Goal: Transaction & Acquisition: Purchase product/service

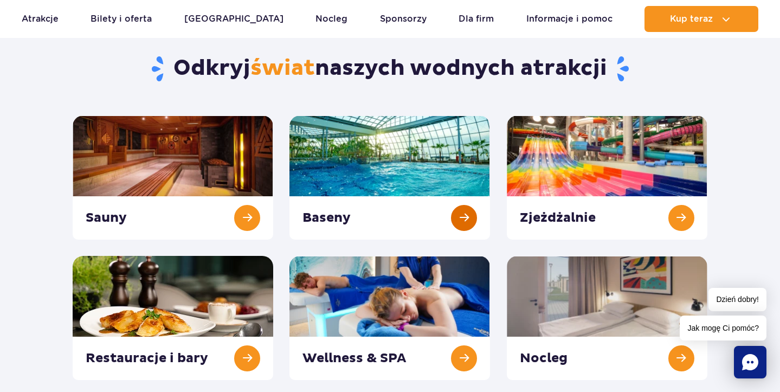
scroll to position [115, 0]
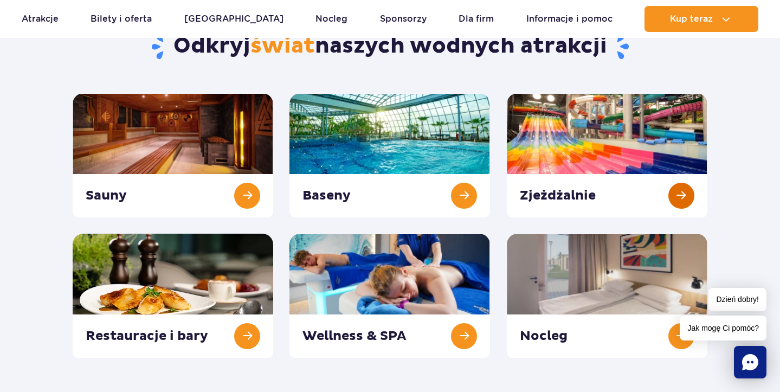
click at [586, 184] on link at bounding box center [607, 155] width 201 height 124
click at [455, 184] on link at bounding box center [389, 155] width 201 height 124
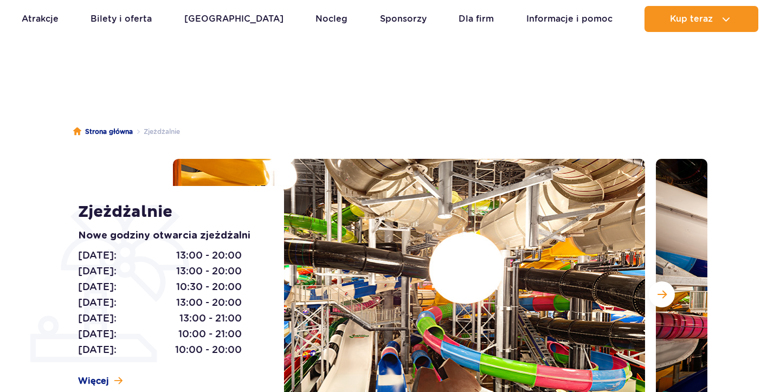
scroll to position [18, 0]
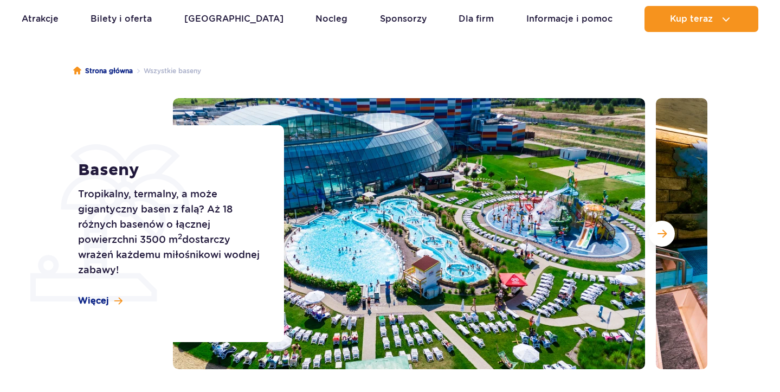
scroll to position [77, 0]
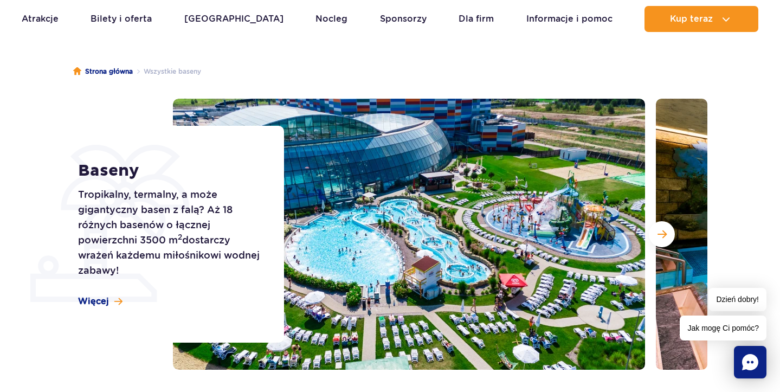
click at [369, 78] on ul "Strona główna Wszystkie baseny" at bounding box center [390, 71] width 634 height 54
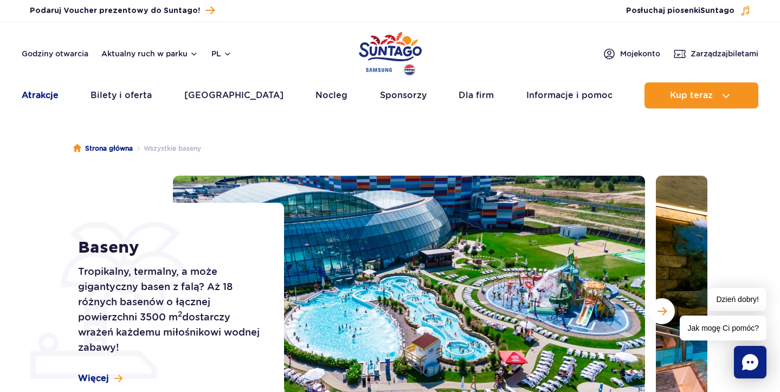
scroll to position [0, 0]
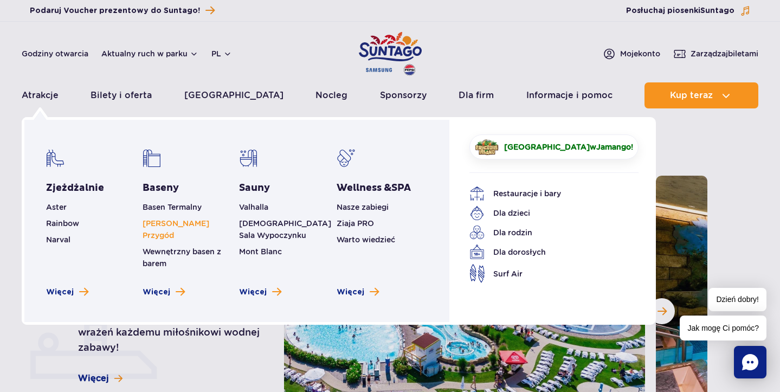
click at [173, 223] on link "[PERSON_NAME] Przygód" at bounding box center [176, 229] width 67 height 21
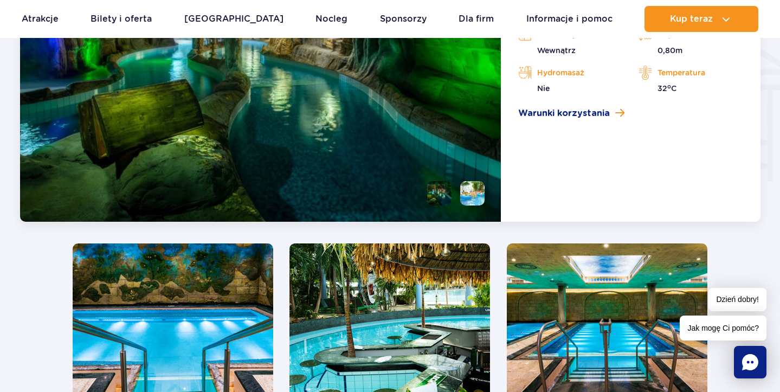
scroll to position [1333, 0]
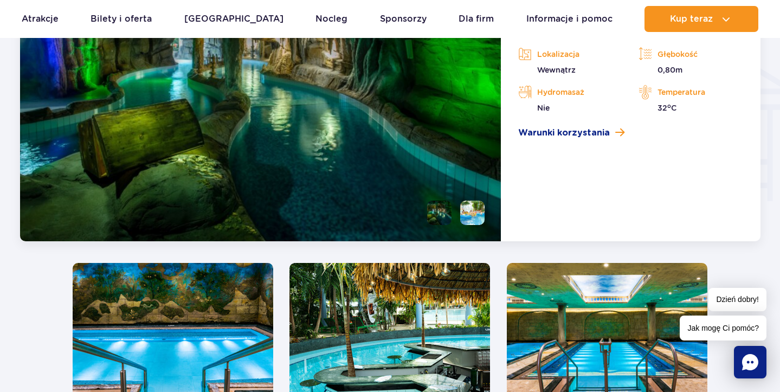
click at [457, 230] on img at bounding box center [260, 90] width 481 height 304
click at [467, 223] on li at bounding box center [472, 213] width 24 height 24
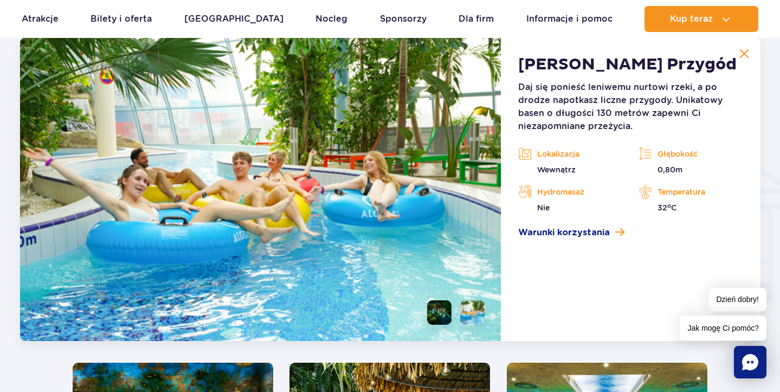
scroll to position [1232, 0]
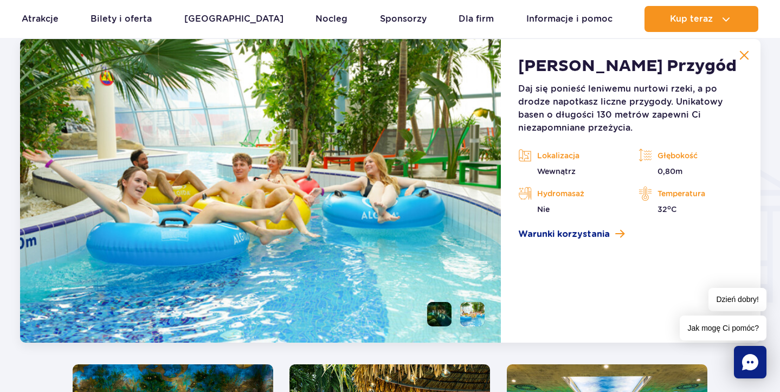
click at [444, 304] on li at bounding box center [439, 314] width 24 height 24
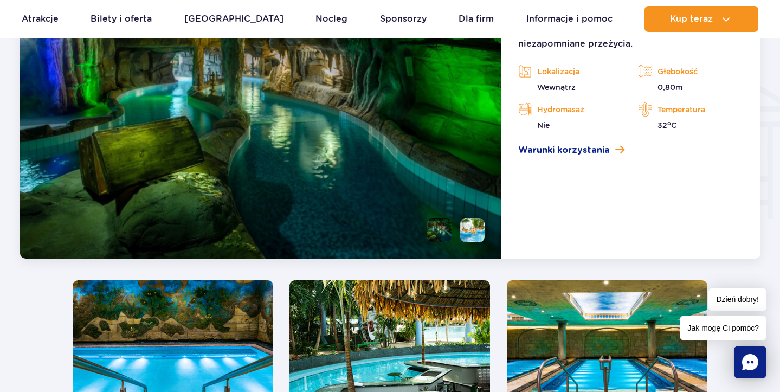
scroll to position [1263, 0]
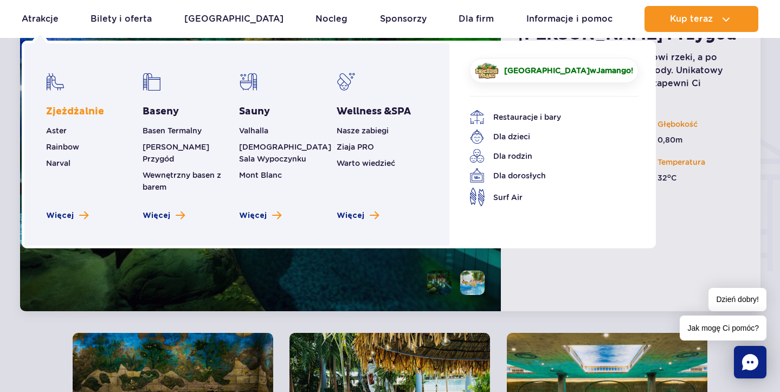
click at [76, 113] on link "Zjeżdżalnie" at bounding box center [75, 111] width 58 height 13
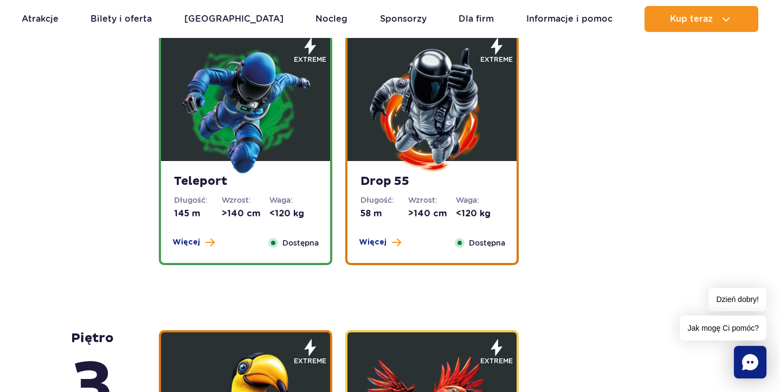
scroll to position [1141, 0]
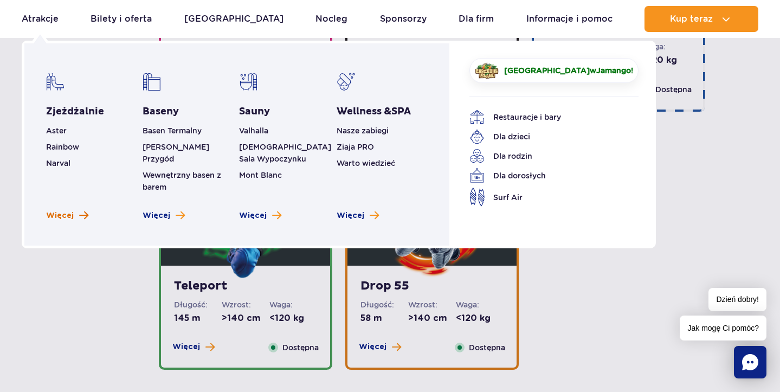
click at [69, 210] on span "Więcej" at bounding box center [60, 215] width 28 height 11
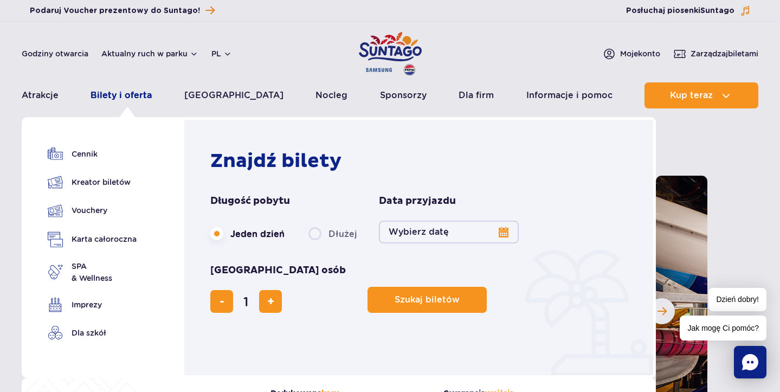
click at [147, 100] on link "Bilety i oferta" at bounding box center [121, 95] width 61 height 26
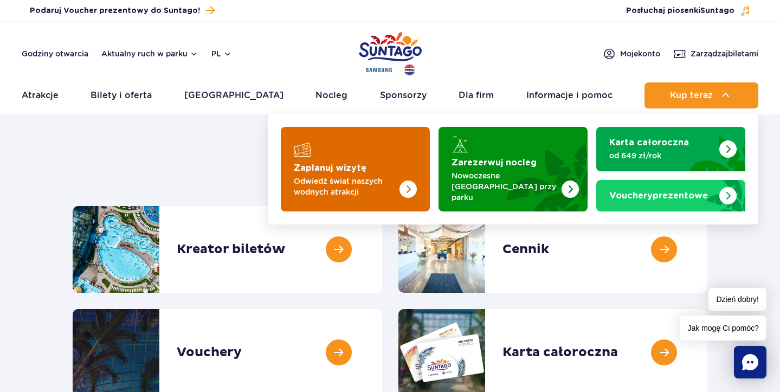
click at [374, 132] on img "Zaplanuj wizytę" at bounding box center [387, 169] width 86 height 85
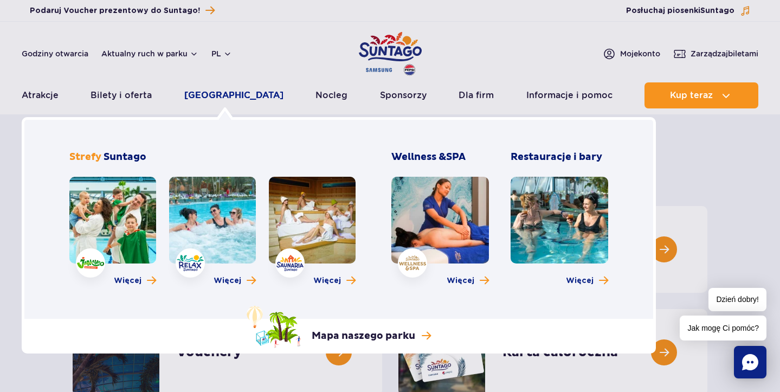
click at [212, 96] on link "[GEOGRAPHIC_DATA]" at bounding box center [233, 95] width 99 height 26
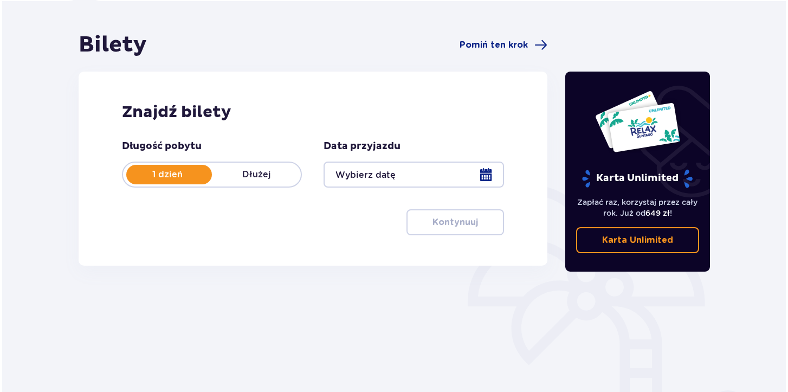
scroll to position [91, 0]
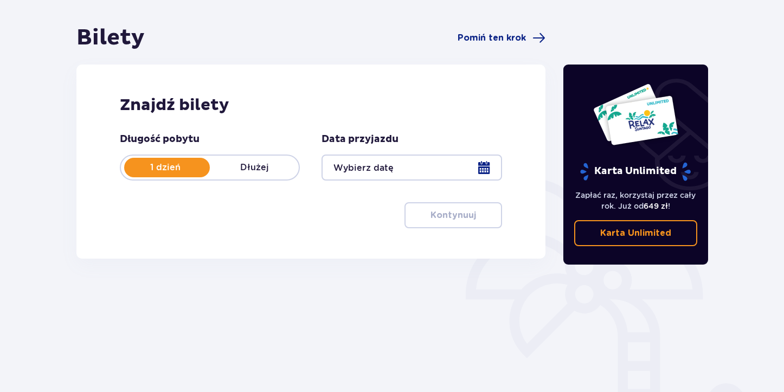
click at [441, 170] on div at bounding box center [411, 167] width 180 height 26
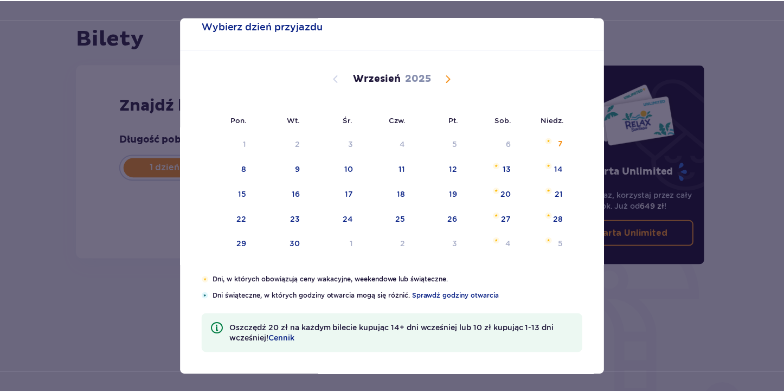
scroll to position [29, 0]
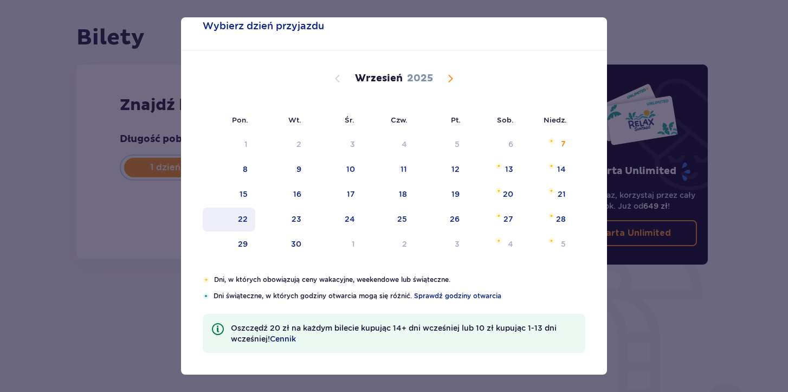
click at [233, 222] on div "22" at bounding box center [229, 220] width 53 height 24
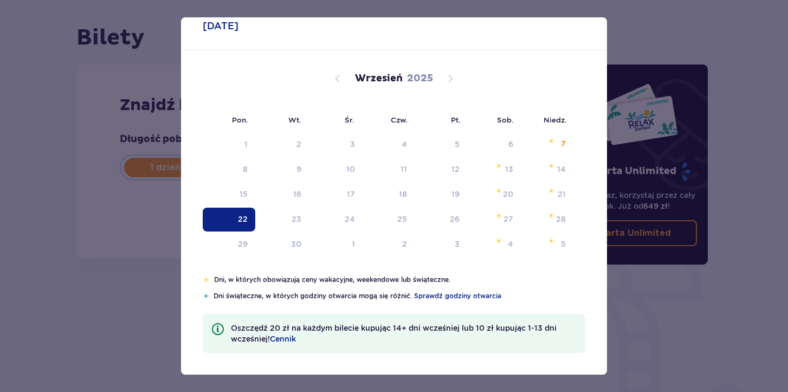
type input "[DATE]"
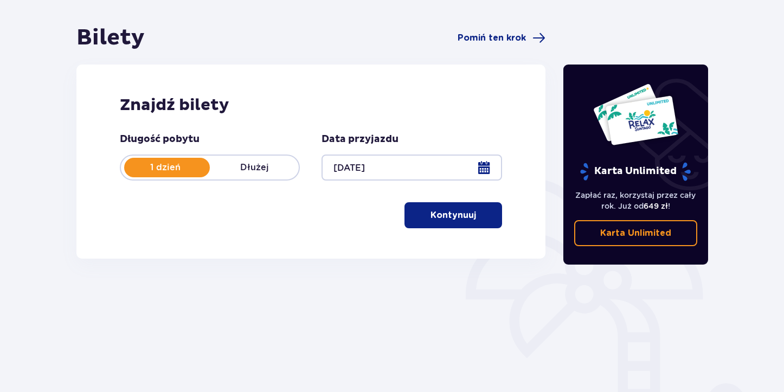
click at [450, 207] on button "Kontynuuj" at bounding box center [453, 215] width 98 height 26
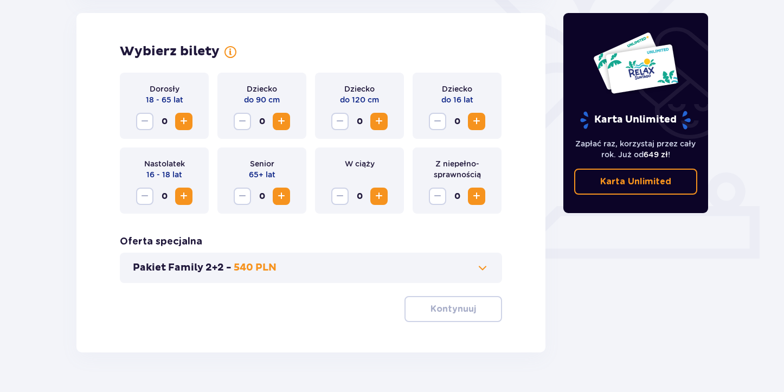
scroll to position [302, 0]
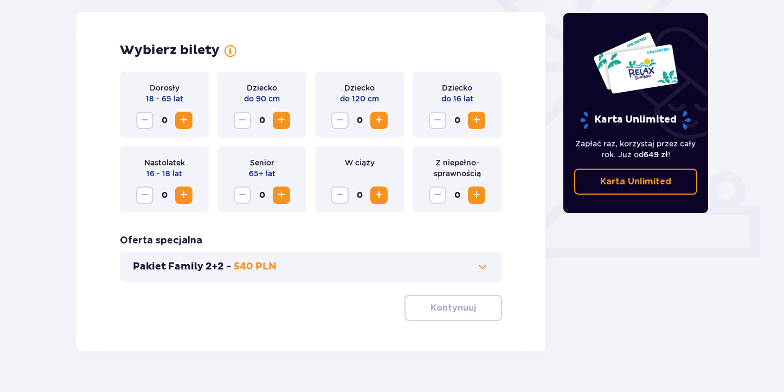
click at [177, 122] on span "Increase" at bounding box center [183, 120] width 13 height 13
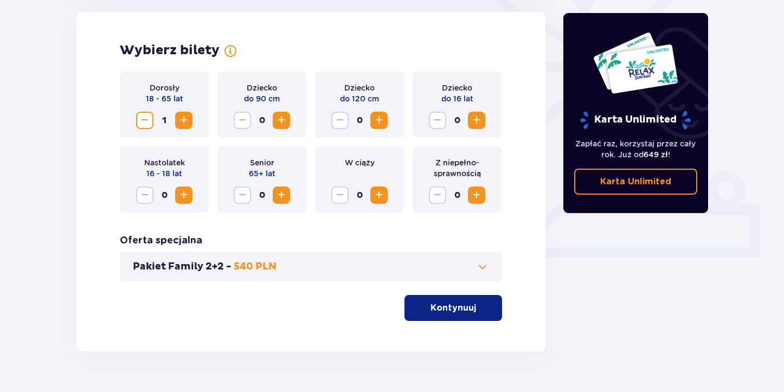
click at [177, 122] on span "Increase" at bounding box center [183, 120] width 13 height 13
click at [423, 300] on button "Kontynuuj" at bounding box center [453, 308] width 98 height 26
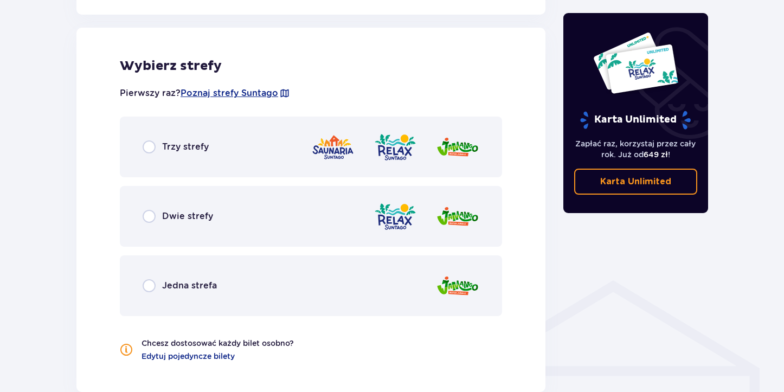
scroll to position [602, 0]
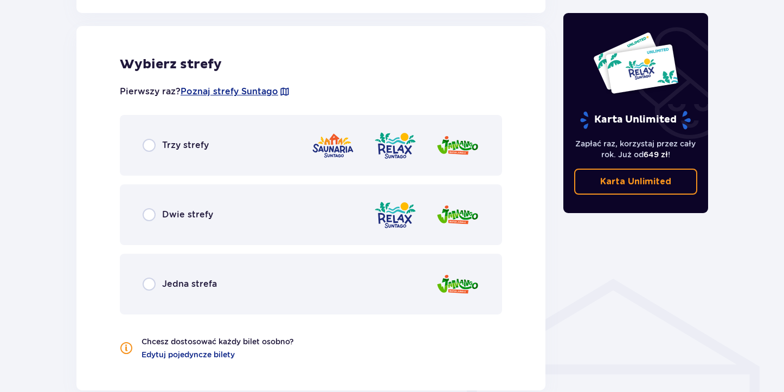
click at [205, 156] on div "Trzy strefy" at bounding box center [311, 145] width 382 height 61
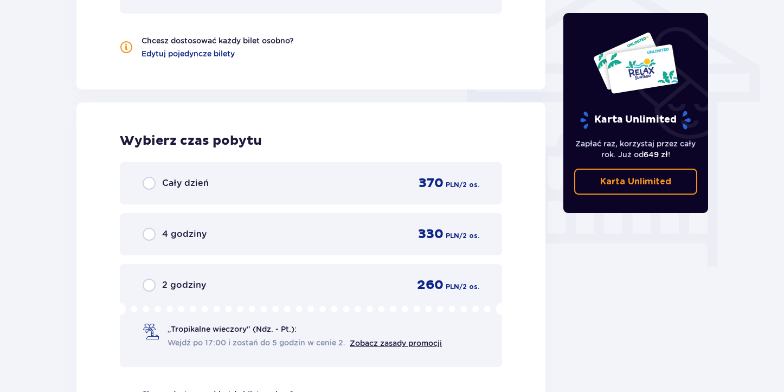
scroll to position [905, 0]
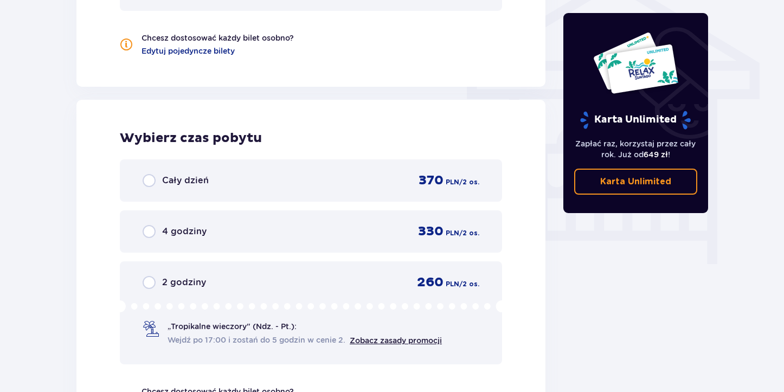
click at [308, 176] on div "Cały dzień 370 PLN / 2 os." at bounding box center [311, 180] width 337 height 16
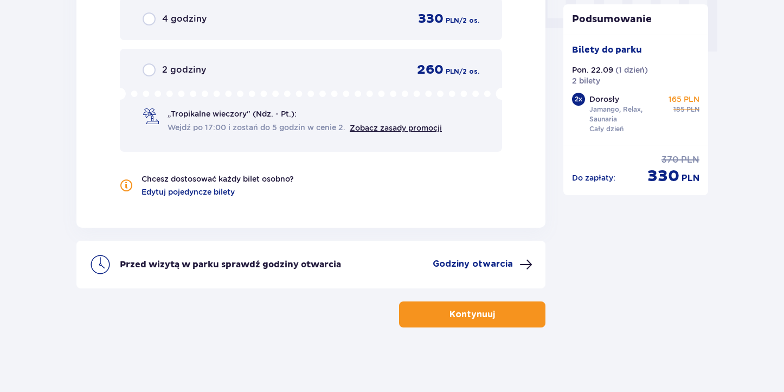
scroll to position [1118, 0]
drag, startPoint x: 645, startPoint y: 181, endPoint x: 681, endPoint y: 181, distance: 35.8
click at [681, 181] on div "Do zapłaty : 370 PLN 330 PLN" at bounding box center [636, 169] width 128 height 33
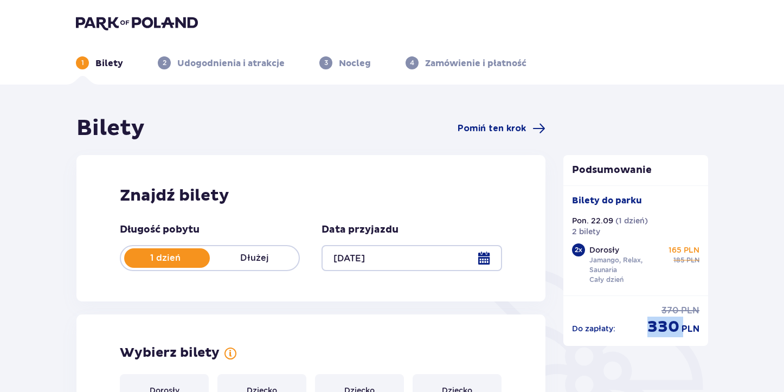
scroll to position [0, 0]
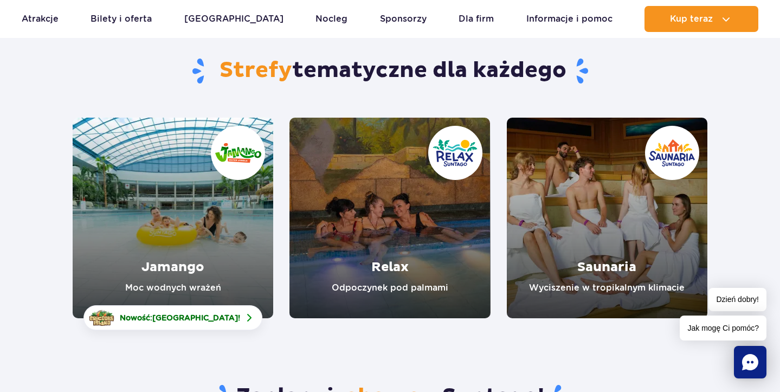
scroll to position [95, 0]
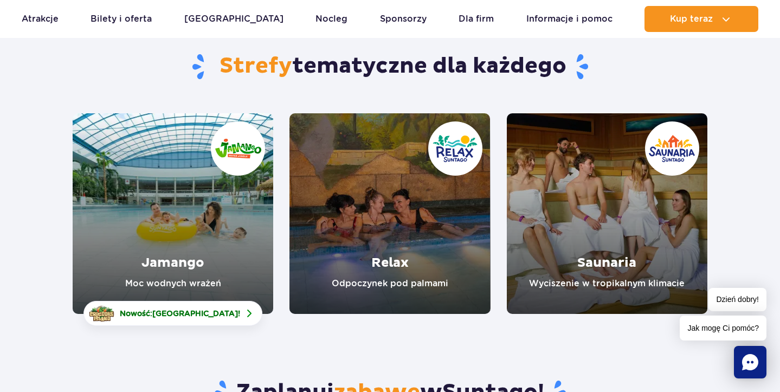
click at [237, 252] on link "Jamango" at bounding box center [173, 213] width 201 height 201
click at [385, 259] on link "Relax" at bounding box center [389, 213] width 201 height 201
click at [592, 203] on link "Saunaria" at bounding box center [607, 213] width 201 height 201
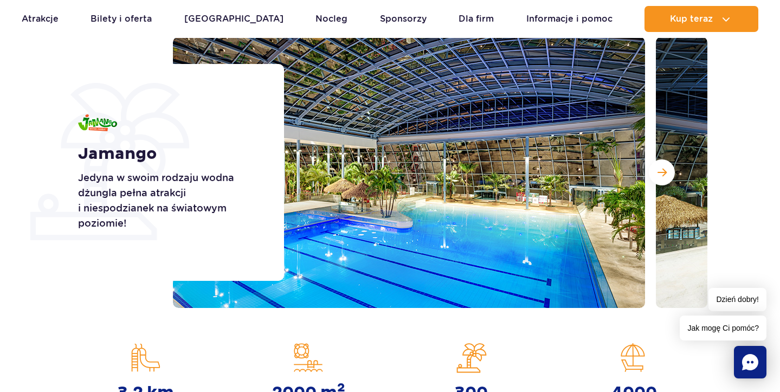
scroll to position [126, 0]
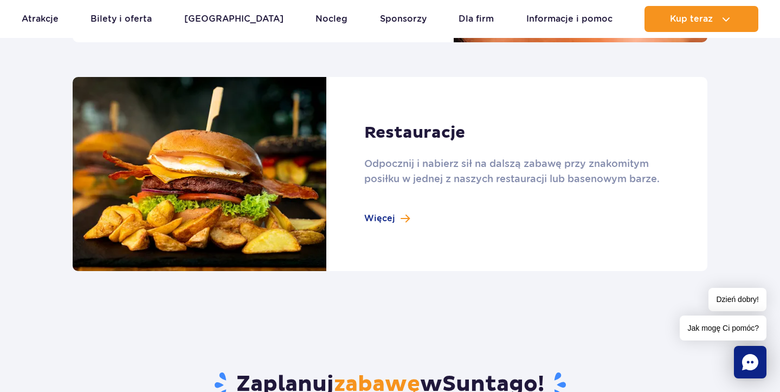
scroll to position [1206, 0]
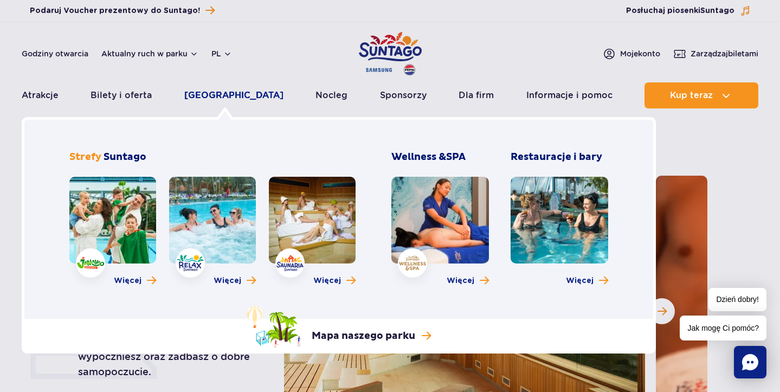
click at [225, 94] on link "[GEOGRAPHIC_DATA]" at bounding box center [233, 95] width 99 height 26
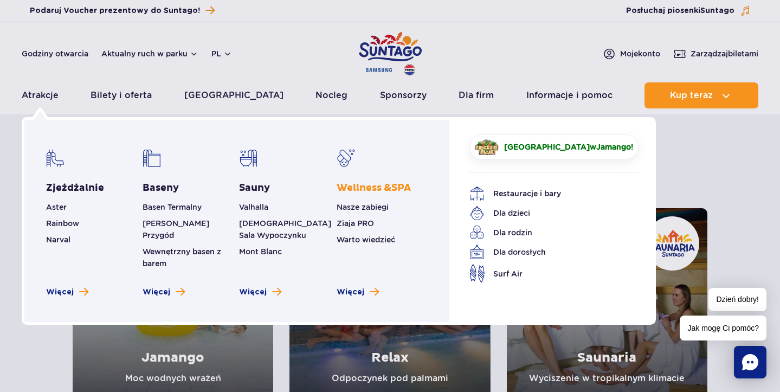
click at [376, 188] on span "Wellness & SPA" at bounding box center [374, 188] width 74 height 12
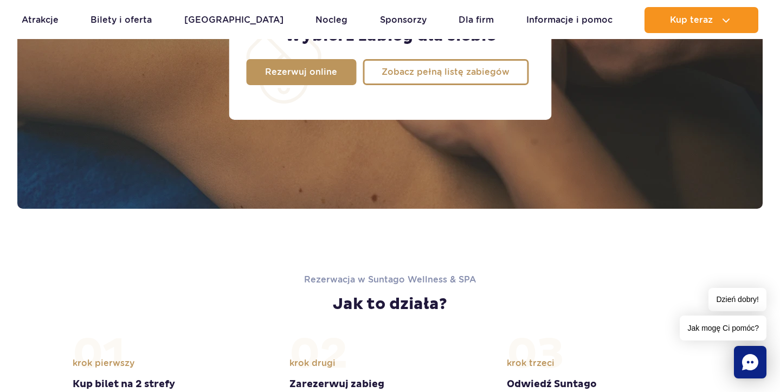
scroll to position [994, 0]
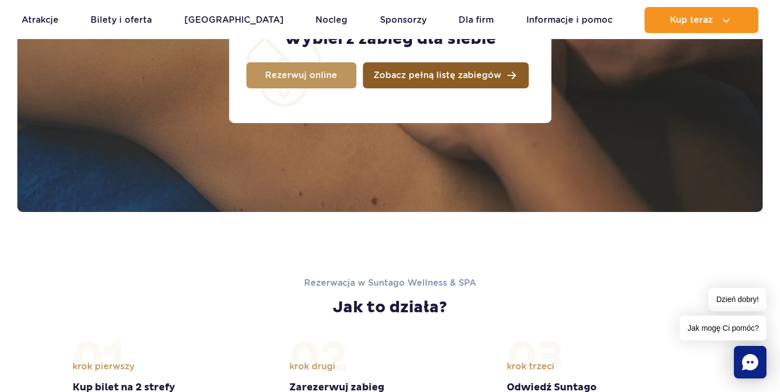
click at [416, 78] on span "Zobacz pełną listę zabiegów" at bounding box center [437, 75] width 128 height 9
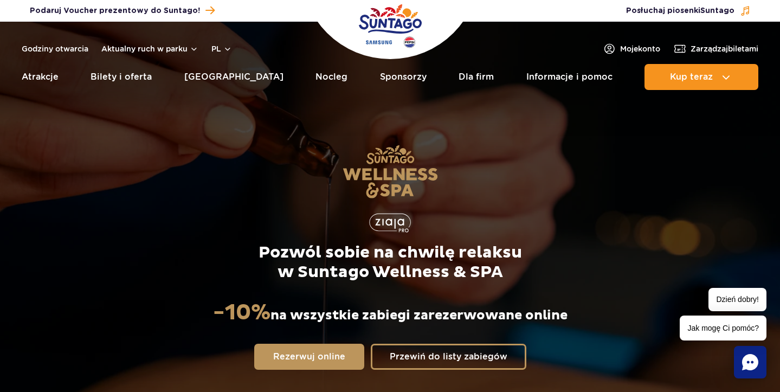
scroll to position [0, 0]
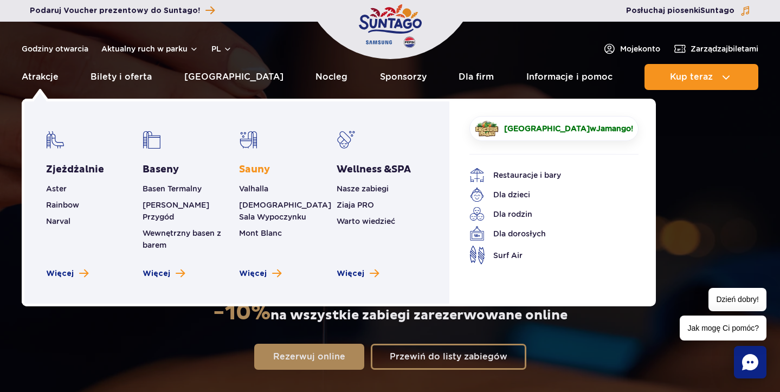
click at [257, 170] on link "Sauny" at bounding box center [254, 169] width 31 height 13
click at [59, 189] on span "Aster" at bounding box center [56, 188] width 21 height 9
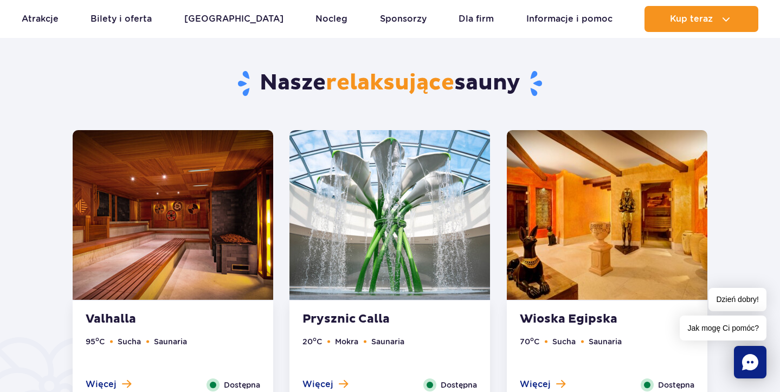
scroll to position [545, 0]
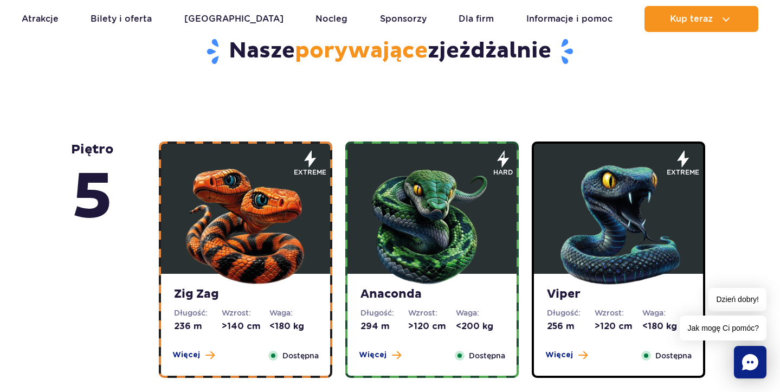
scroll to position [593, 0]
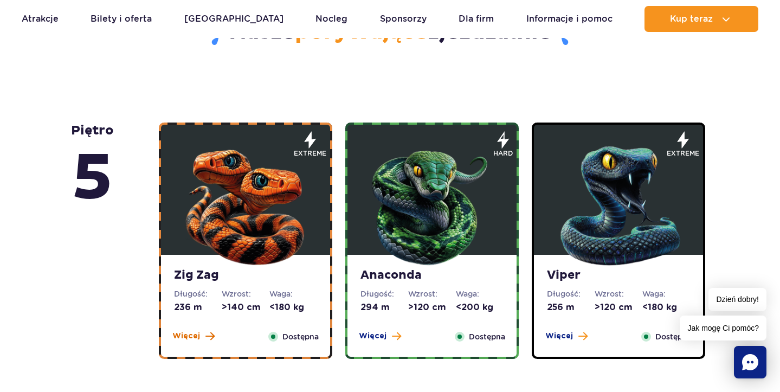
click at [203, 339] on button "Więcej" at bounding box center [193, 336] width 42 height 11
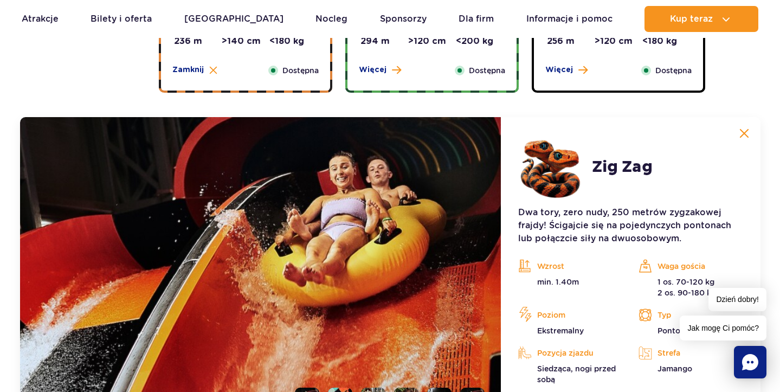
scroll to position [911, 0]
